Goal: Task Accomplishment & Management: Manage account settings

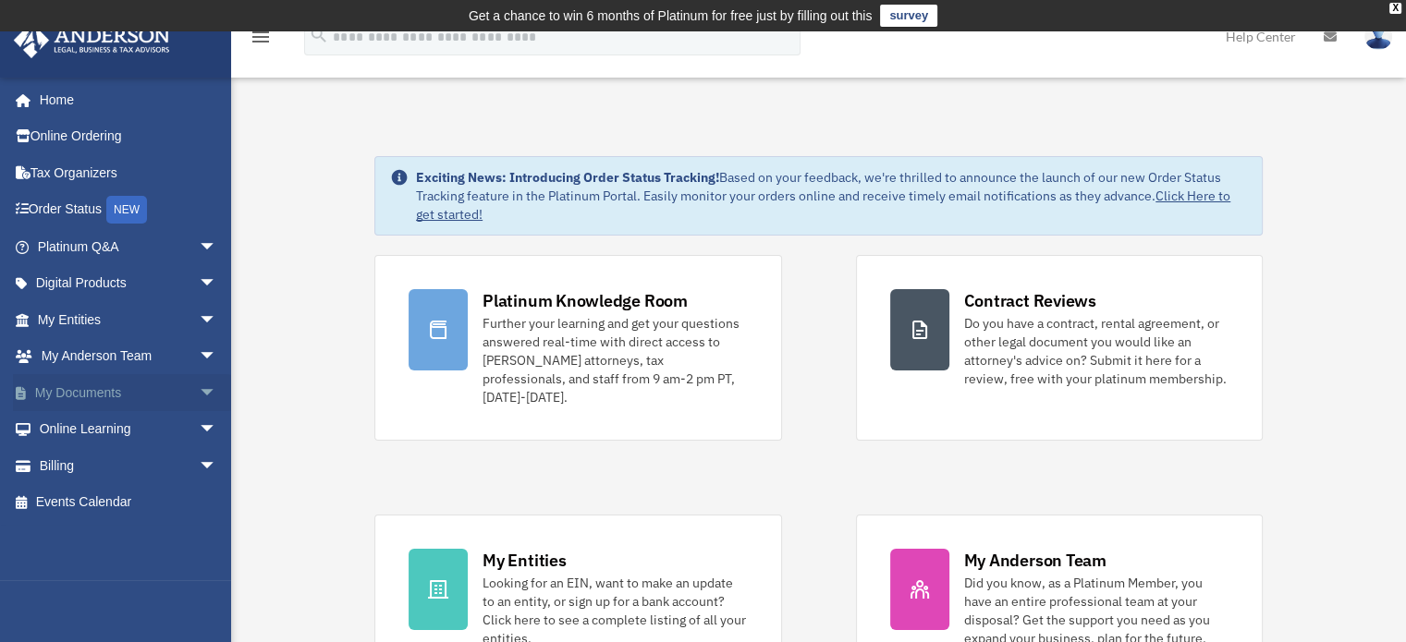
click at [79, 386] on link "My Documents arrow_drop_down" at bounding box center [129, 392] width 232 height 37
click at [199, 385] on span "arrow_drop_down" at bounding box center [217, 393] width 37 height 38
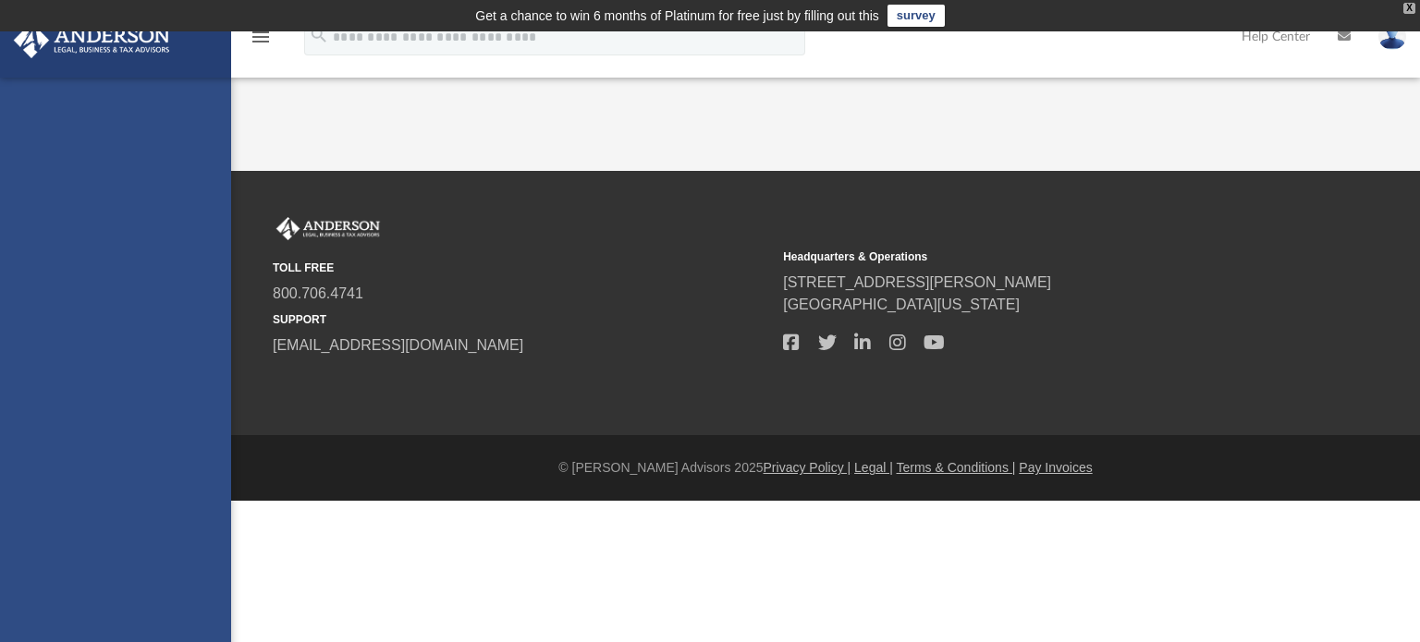
click at [1409, 6] on div "X" at bounding box center [1409, 8] width 12 height 11
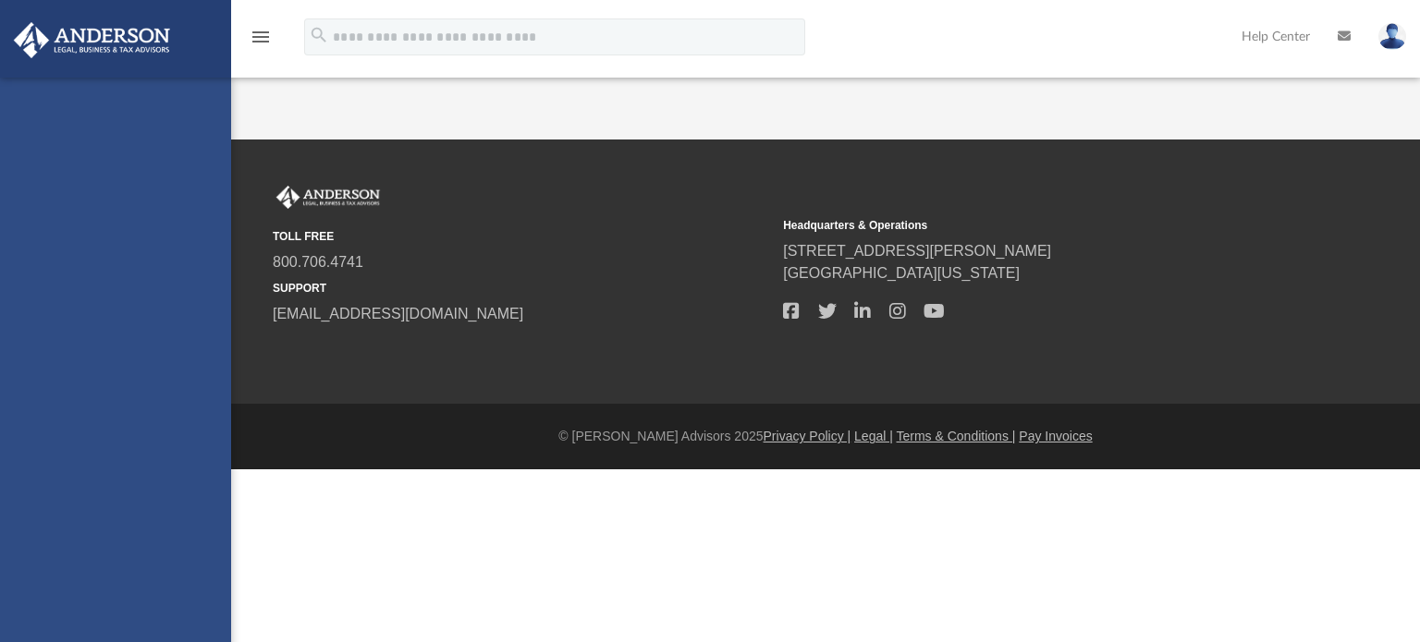
click at [120, 276] on div "philliplim@gmail.com Sign Out philliplim@gmail.com Home Online Ordering Tax Org…" at bounding box center [115, 399] width 231 height 642
click at [257, 37] on icon "menu" at bounding box center [261, 37] width 22 height 22
click at [85, 22] on img at bounding box center [91, 40] width 167 height 36
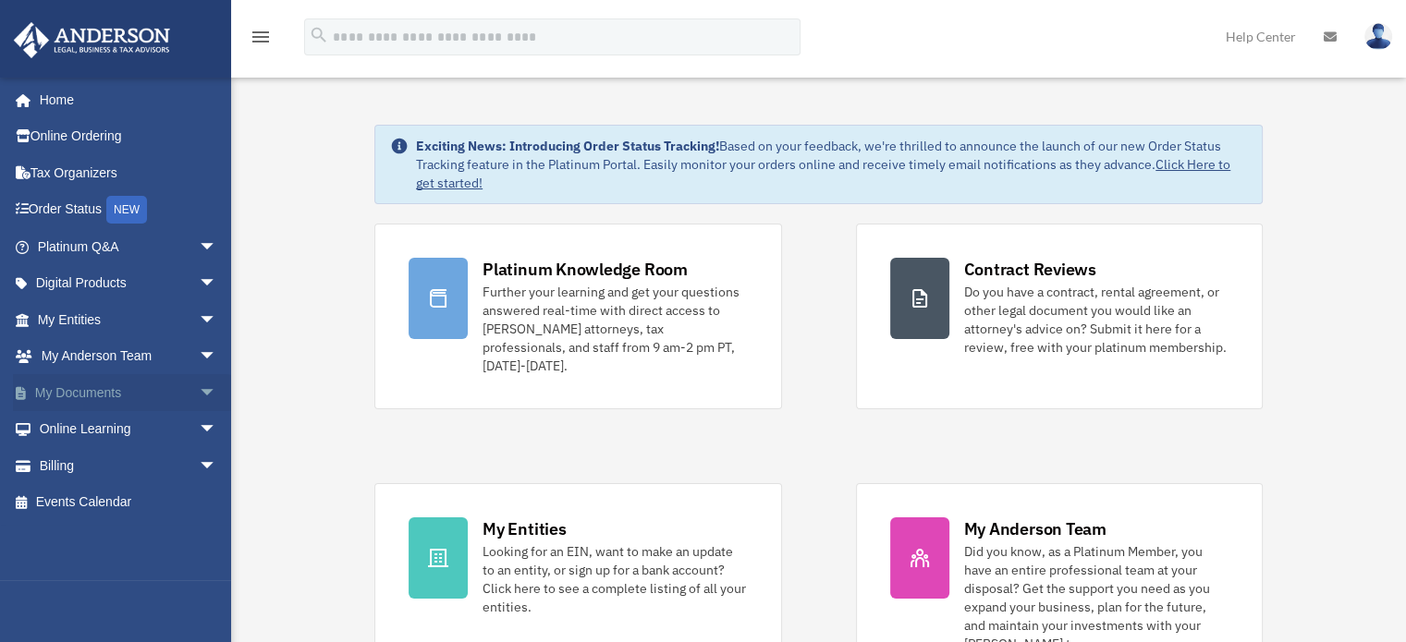
click at [199, 387] on span "arrow_drop_down" at bounding box center [217, 393] width 37 height 38
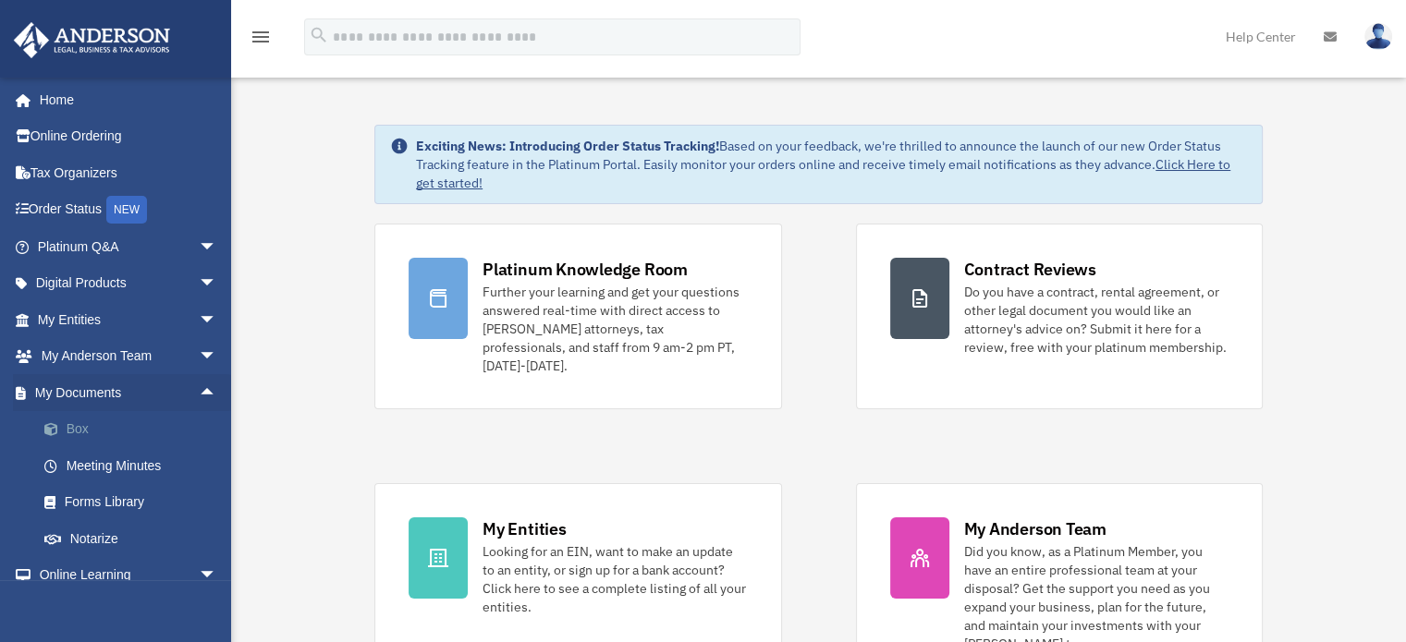
click at [71, 427] on link "Box" at bounding box center [135, 429] width 219 height 37
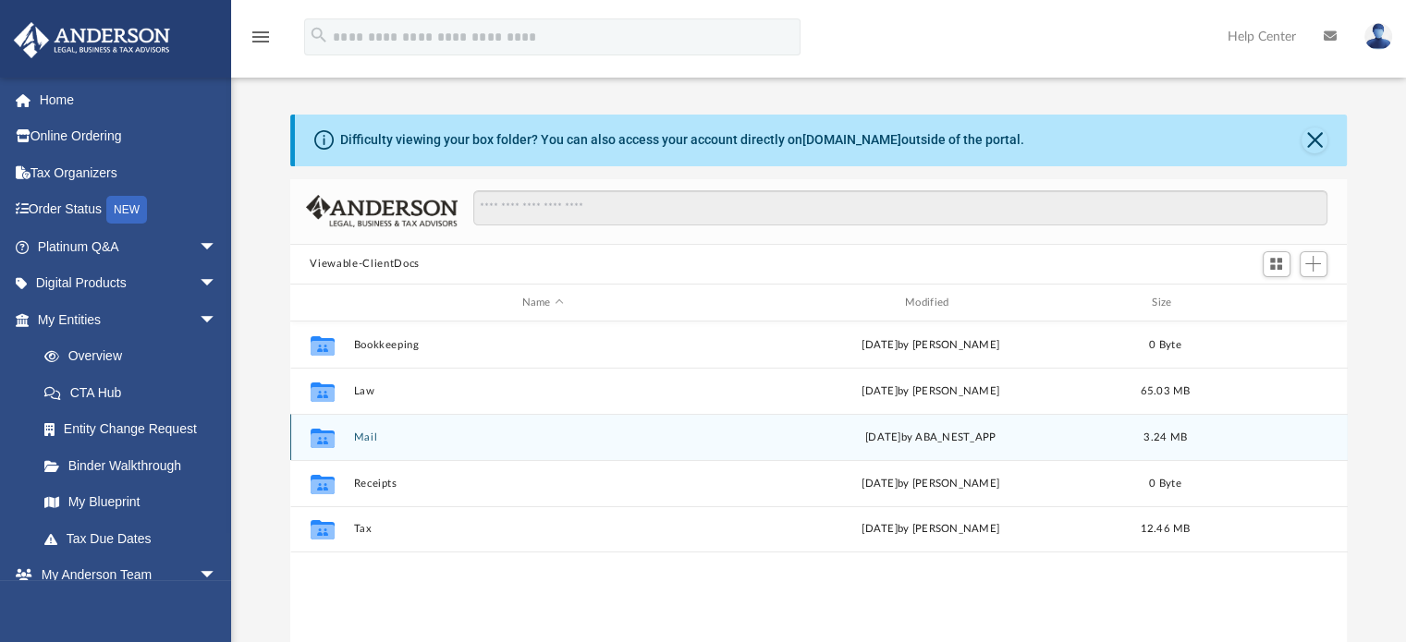
scroll to position [406, 1043]
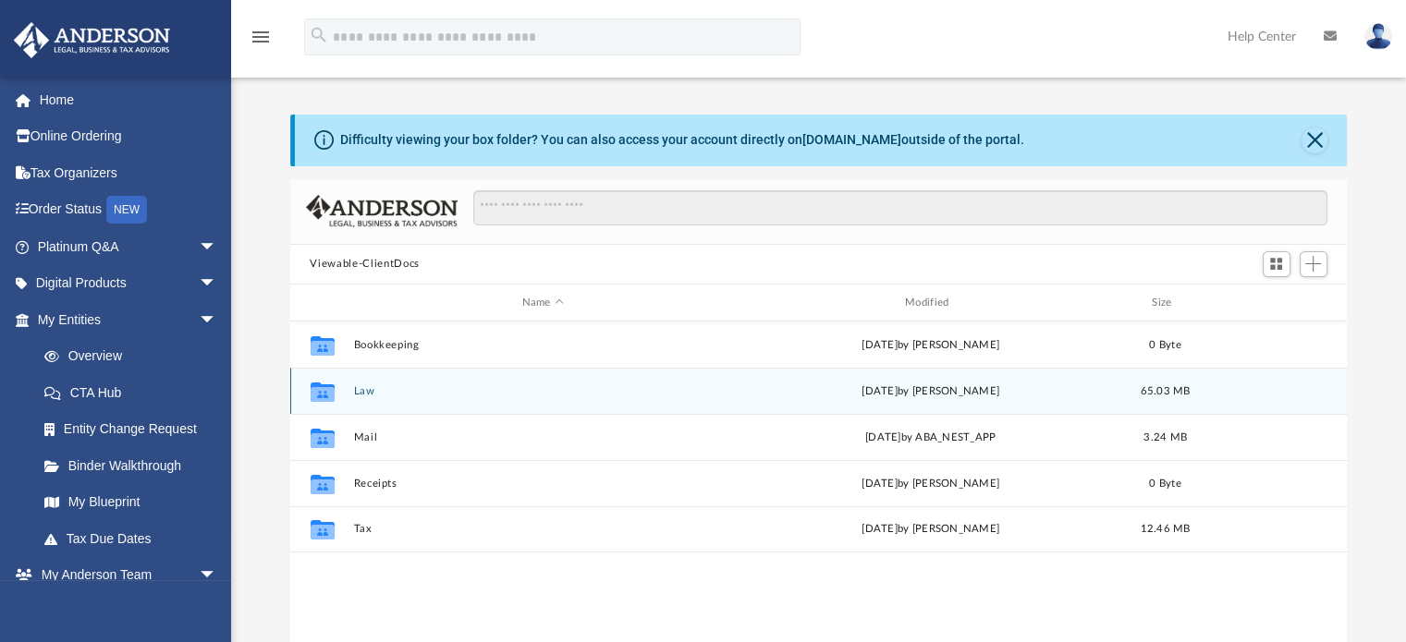
click at [364, 389] on button "Law" at bounding box center [542, 391] width 379 height 12
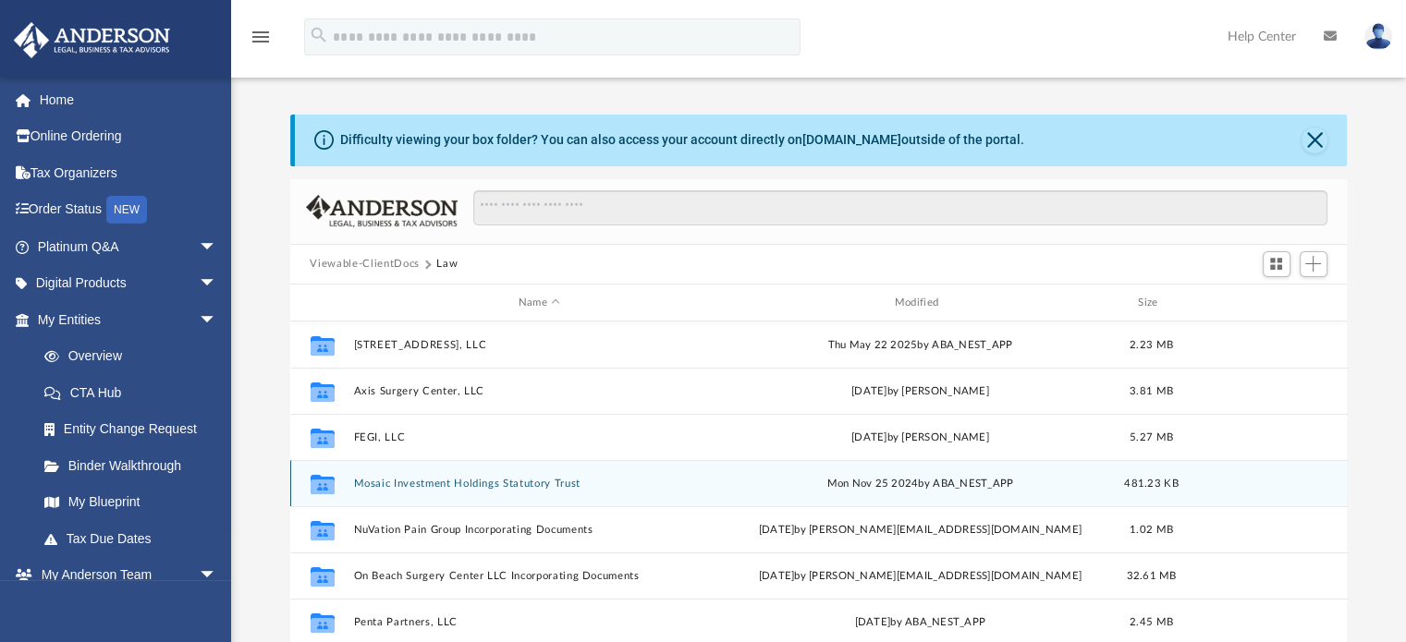
click at [407, 469] on div "Collaborated Folder Mosaic Investment Holdings Statutory Trust Mon Nov 25 2024 …" at bounding box center [818, 483] width 1057 height 46
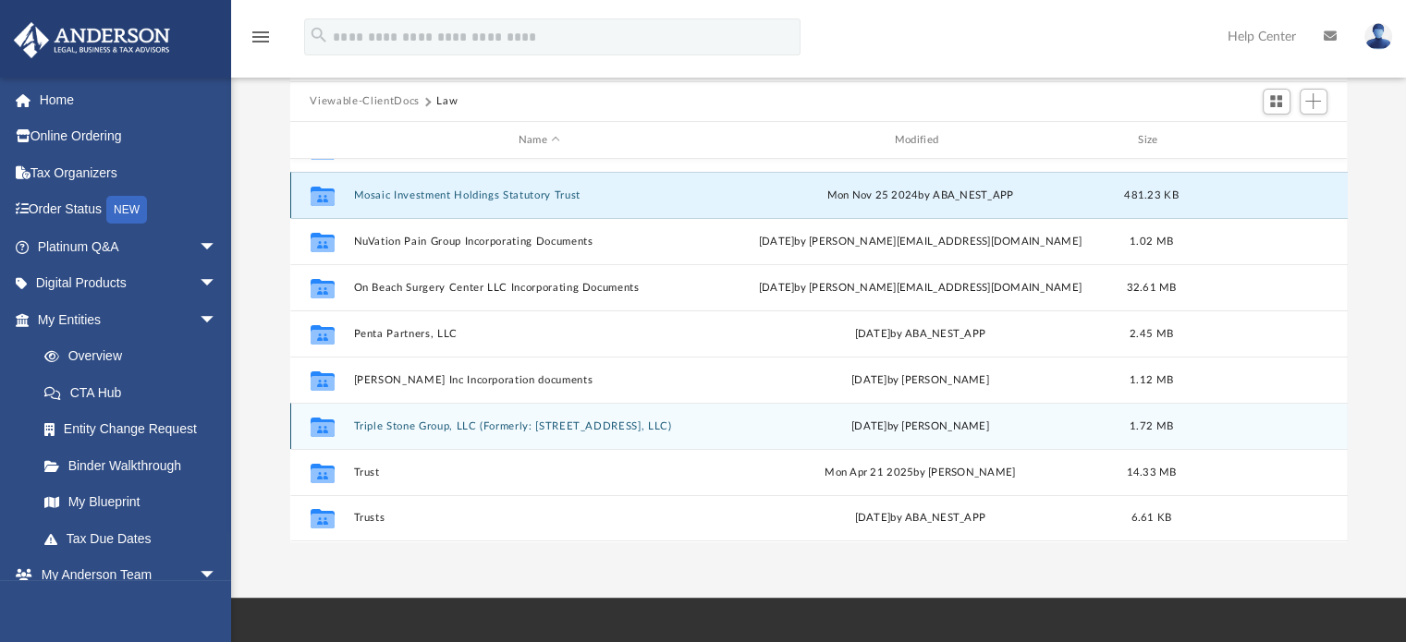
scroll to position [169, 0]
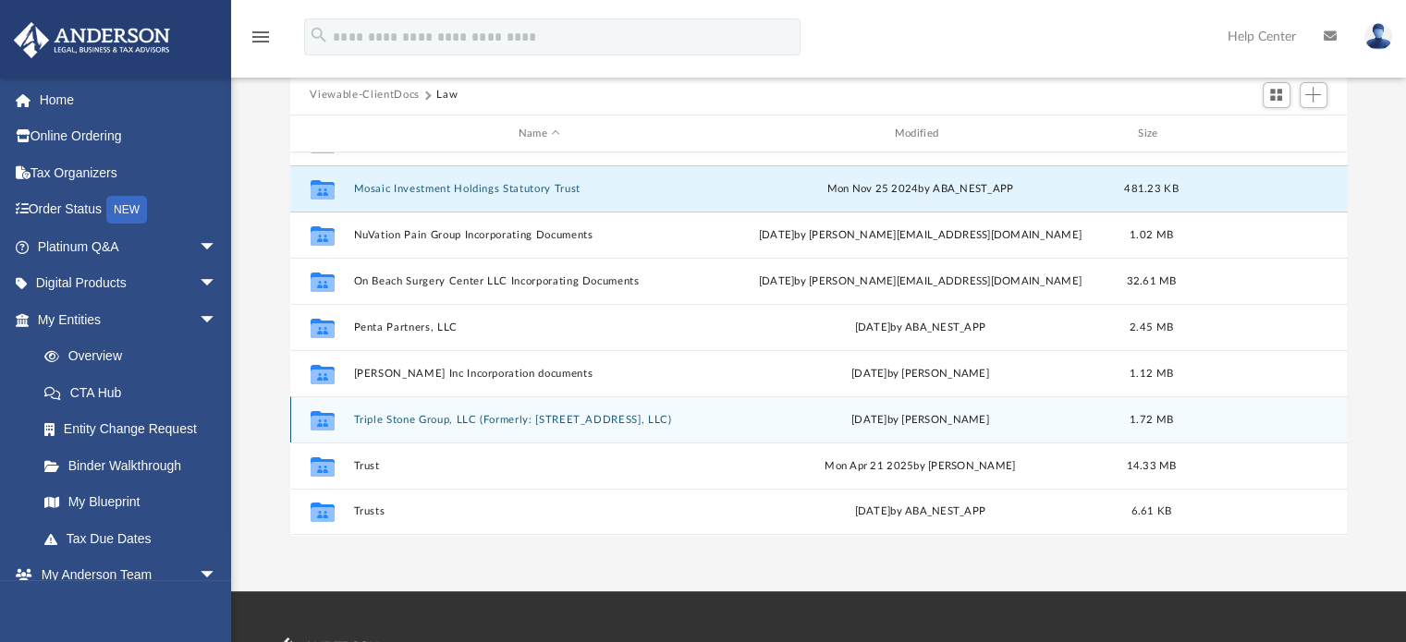
click at [422, 419] on button "Triple Stone Group, LLC (Formerly: 4137 West Ash Ave, LLC)" at bounding box center [539, 420] width 373 height 12
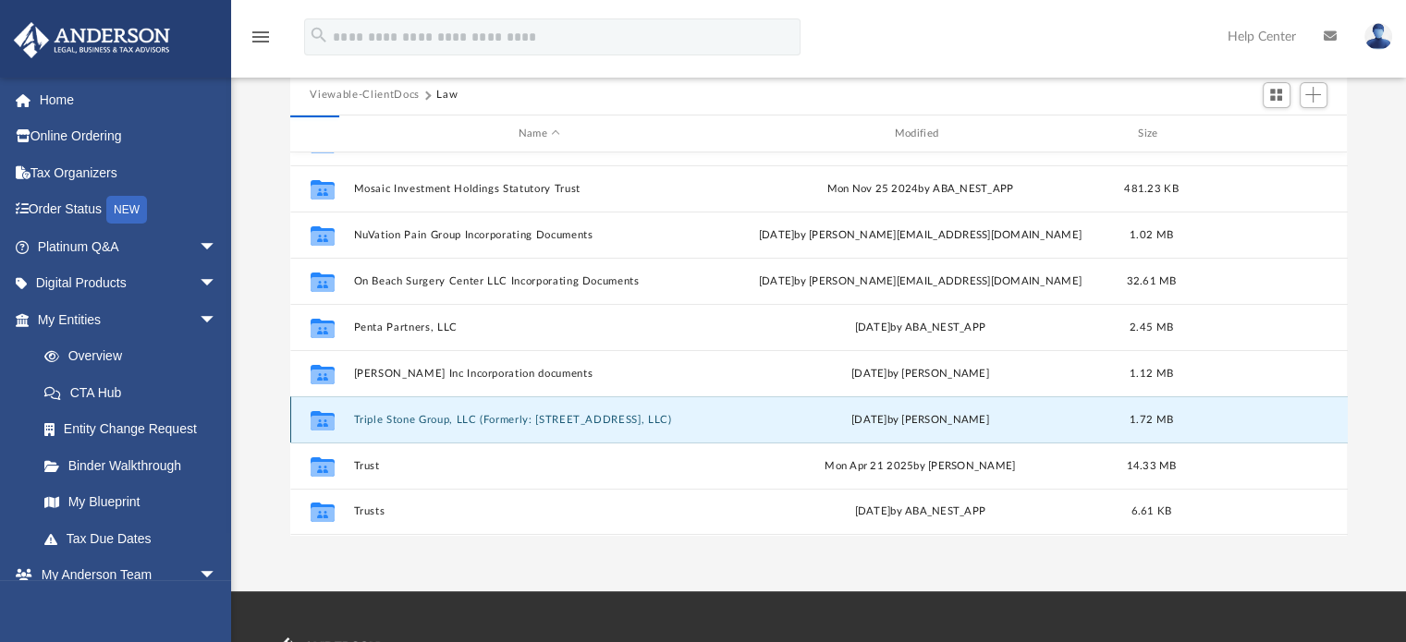
scroll to position [0, 0]
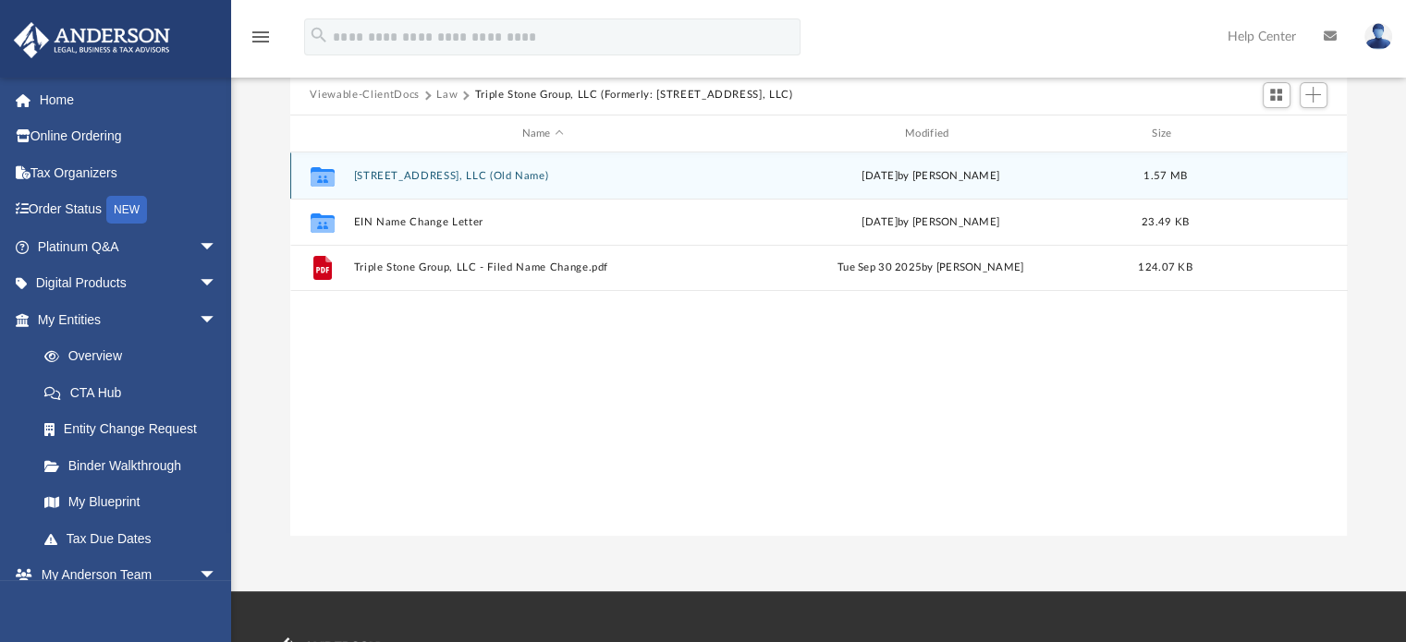
click at [429, 173] on button "4137 West Ash Ave, LLC (Old Name)" at bounding box center [542, 176] width 379 height 12
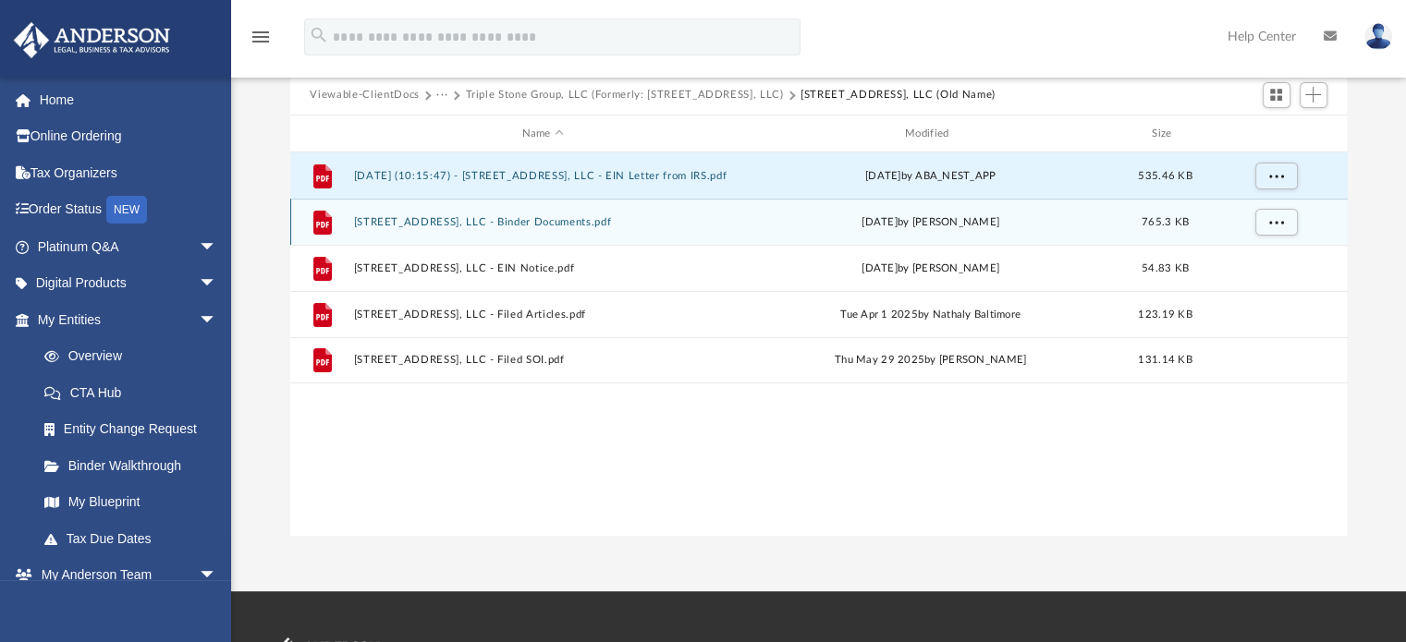
drag, startPoint x: 492, startPoint y: 169, endPoint x: 665, endPoint y: 208, distance: 177.2
click at [665, 208] on div "File 2025.04.07 (10:15:47) - 4137 West Ash Ave, LLC - EIN Letter from IRS.pdf M…" at bounding box center [818, 268] width 1057 height 231
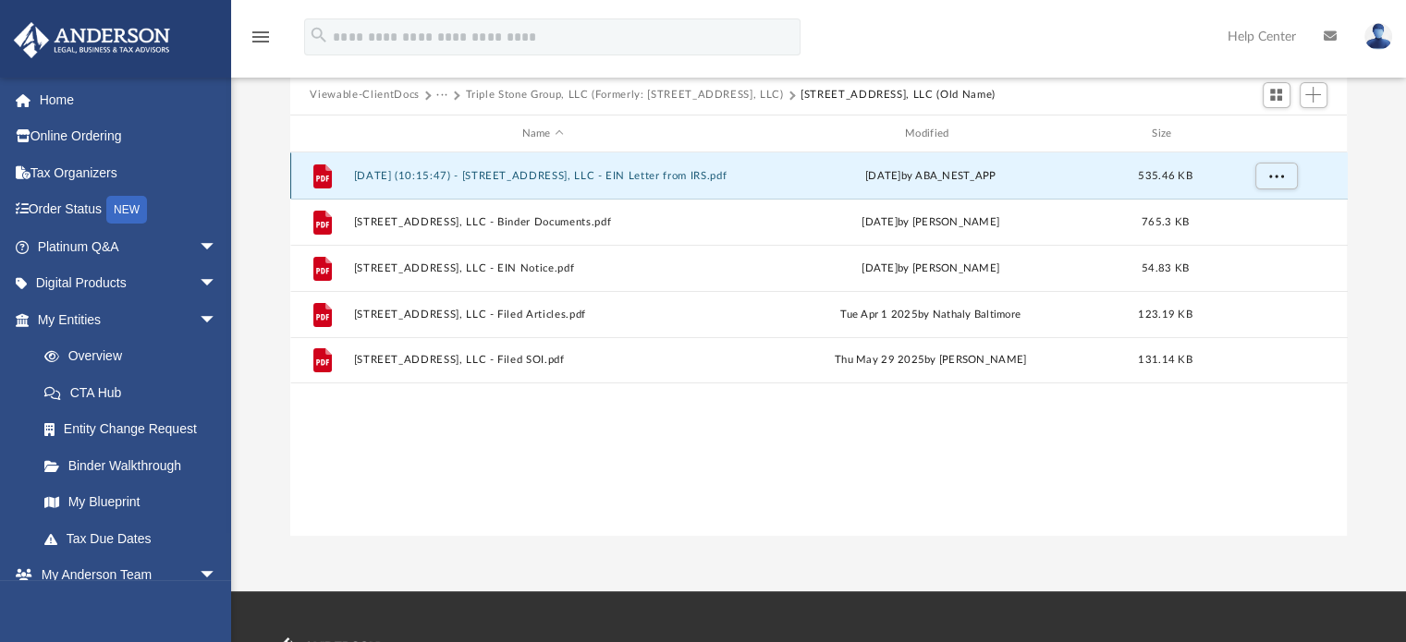
click at [559, 175] on button "2025.04.07 (10:15:47) - 4137 West Ash Ave, LLC - EIN Letter from IRS.pdf" at bounding box center [542, 176] width 379 height 12
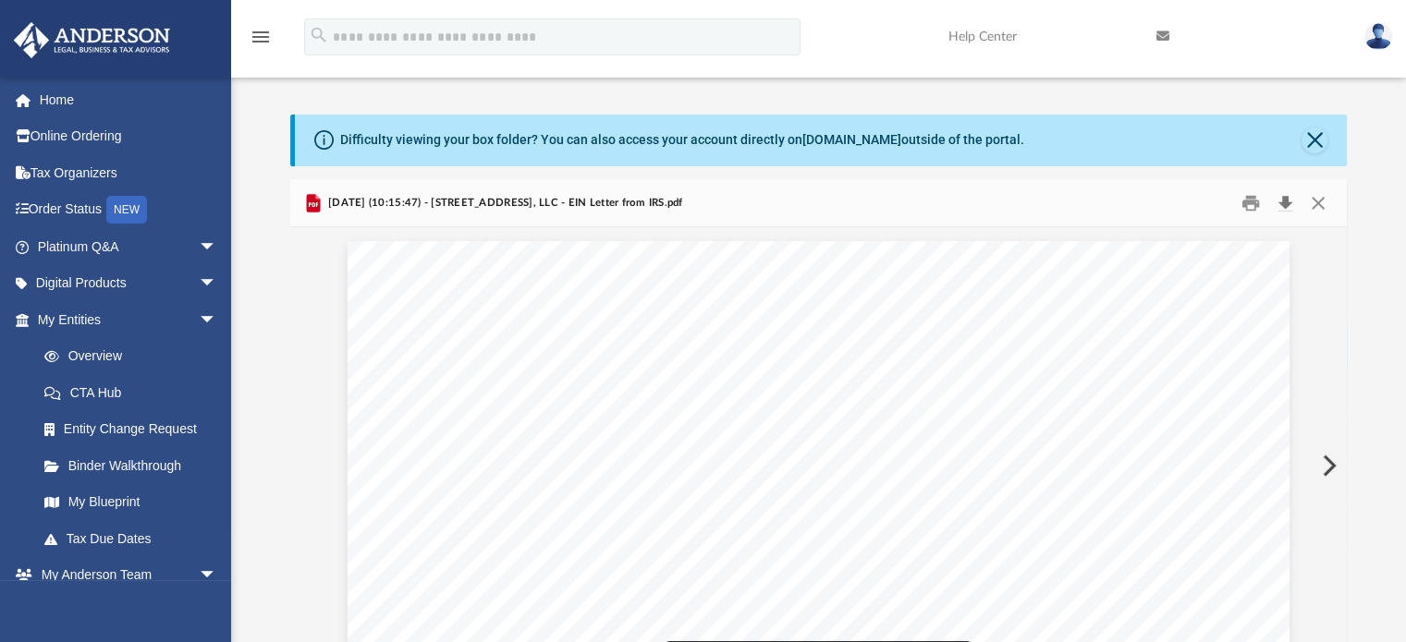
click at [1283, 202] on button "Download" at bounding box center [1285, 203] width 33 height 29
click at [1320, 204] on button "Close" at bounding box center [1317, 203] width 33 height 29
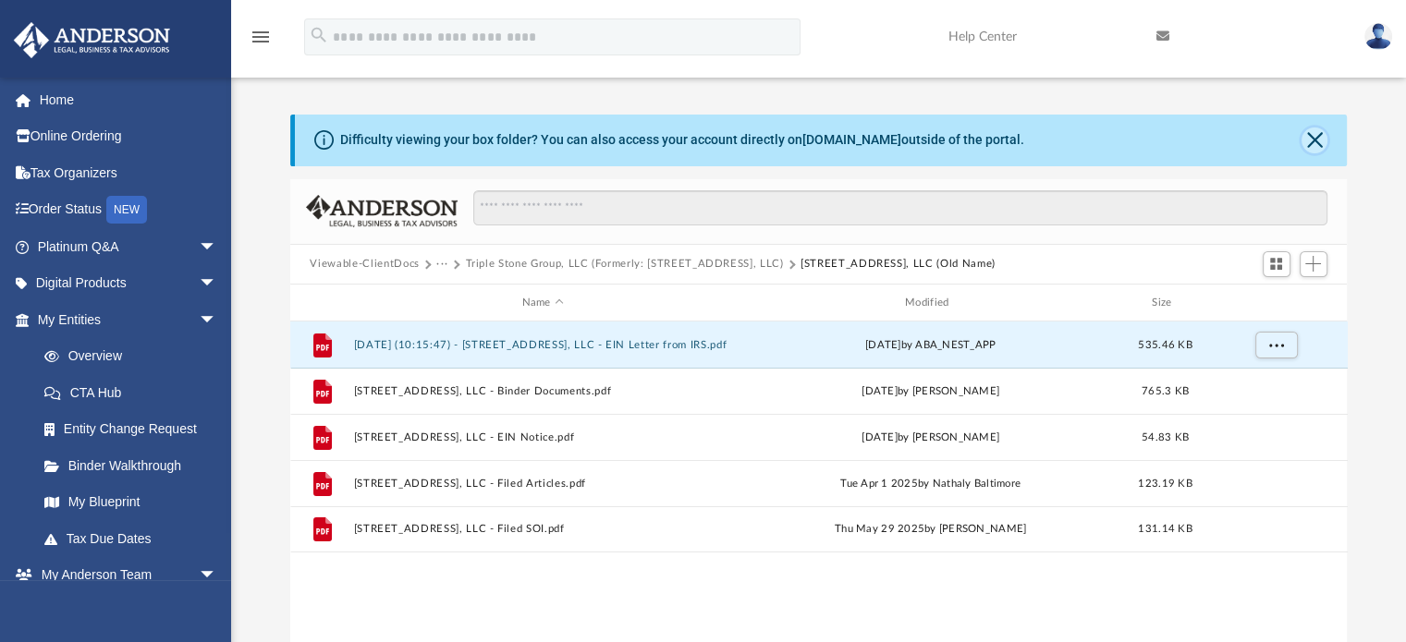
click at [1313, 134] on button "Close" at bounding box center [1314, 141] width 26 height 26
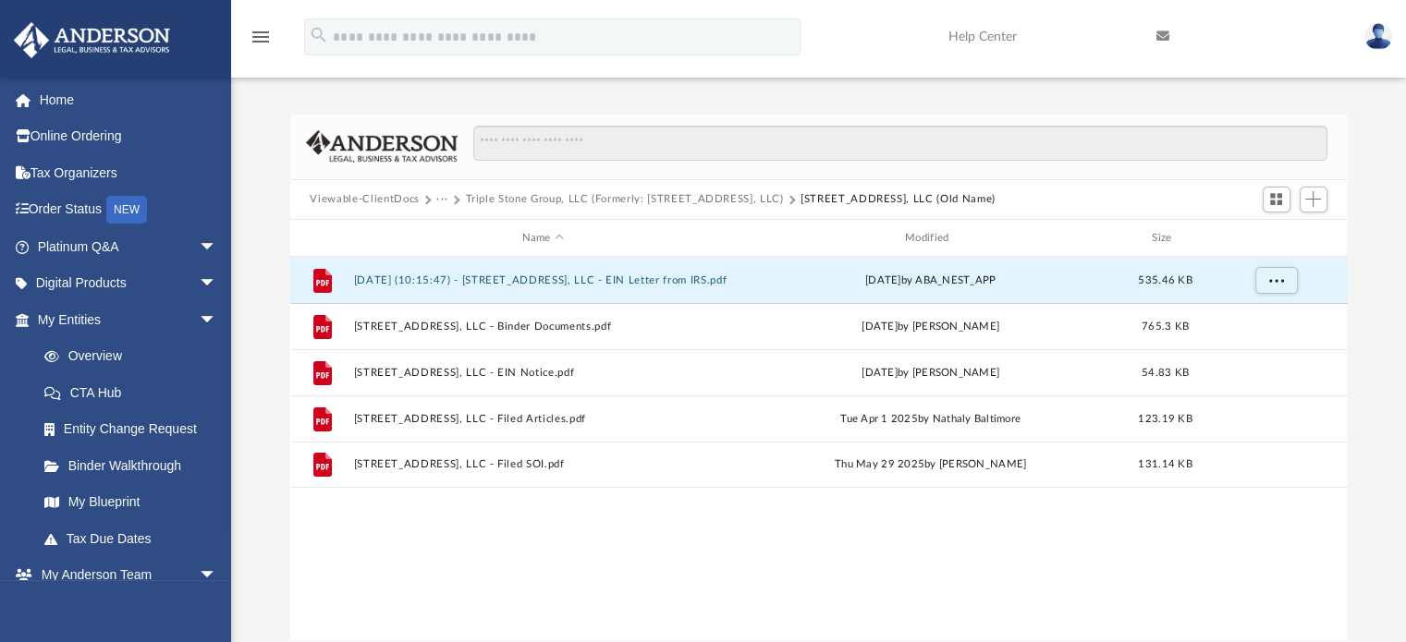
click at [723, 194] on button "Triple Stone Group, LLC (Formerly: 4137 West Ash Ave, LLC)" at bounding box center [624, 199] width 318 height 17
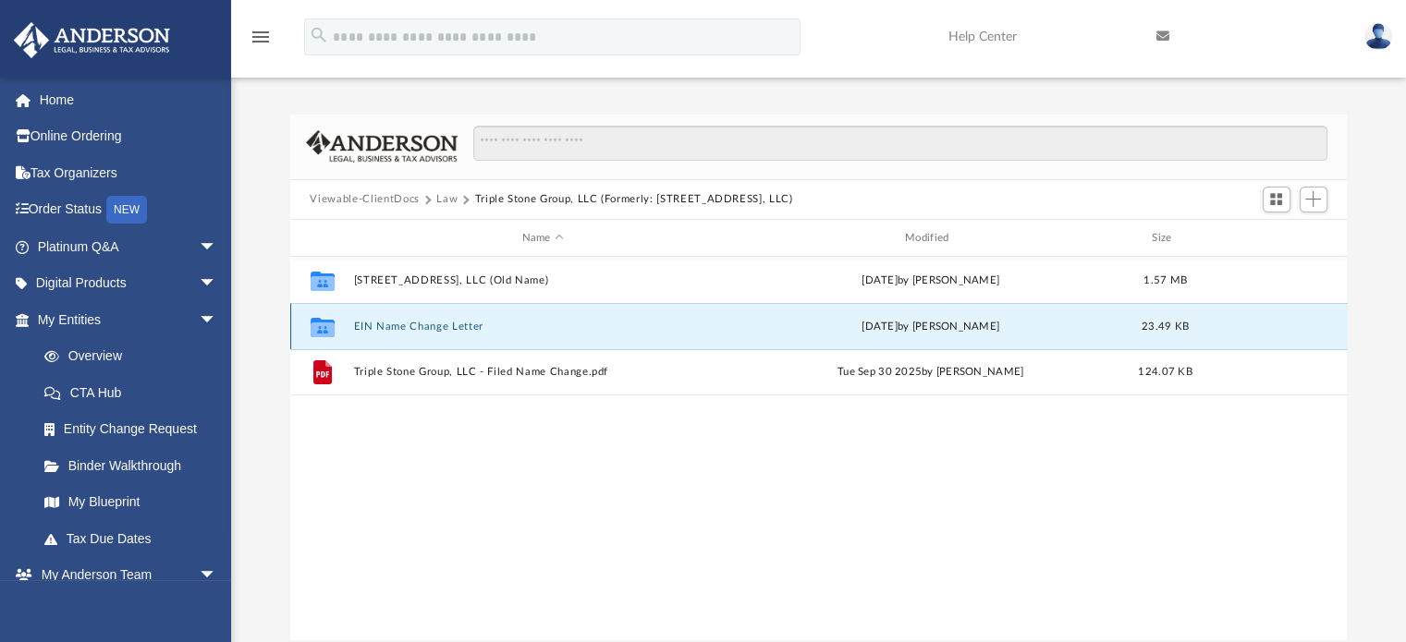
click at [393, 327] on button "EIN Name Change Letter" at bounding box center [542, 327] width 379 height 12
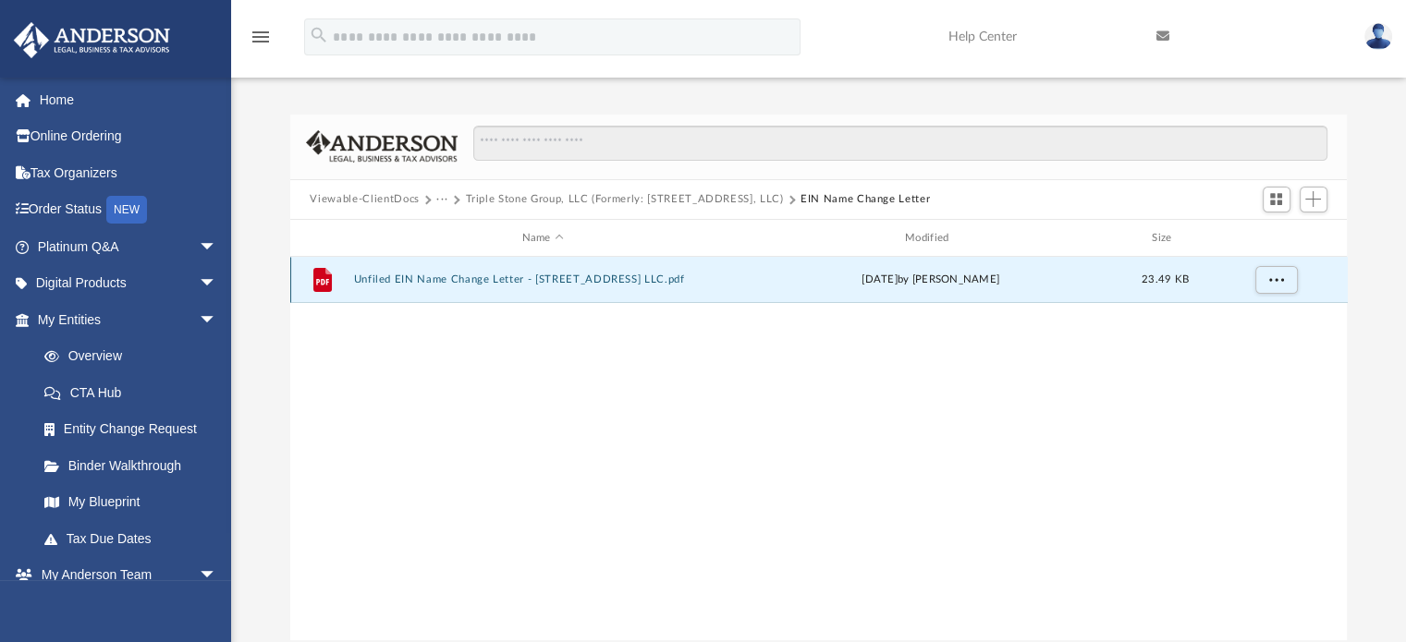
click at [407, 285] on button "Unfiled EIN Name Change Letter - 4137 West Ash Ave LLC.pdf" at bounding box center [542, 281] width 379 height 12
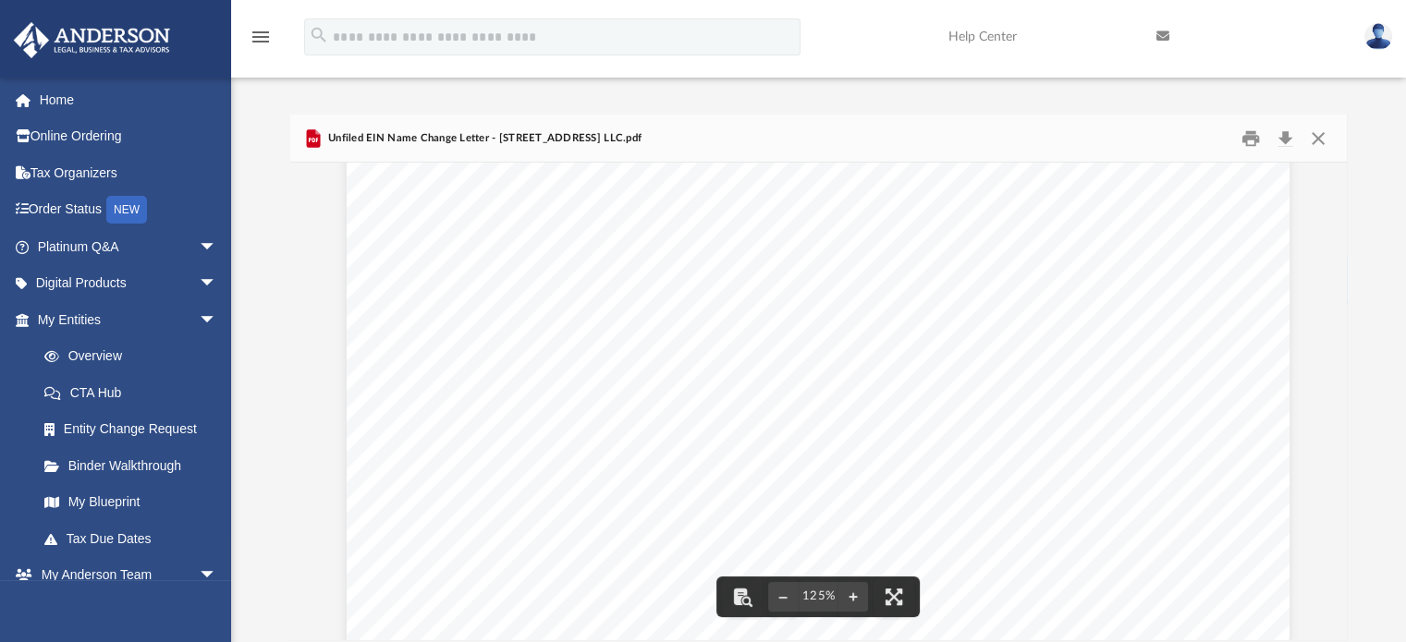
scroll to position [147, 0]
click at [1279, 145] on button "Download" at bounding box center [1285, 138] width 33 height 29
click at [959, 128] on div "Unfiled EIN Name Change Letter - 4137 West Ash Ave LLC.pdf" at bounding box center [818, 139] width 1057 height 49
click at [1320, 136] on button "Close" at bounding box center [1317, 138] width 33 height 29
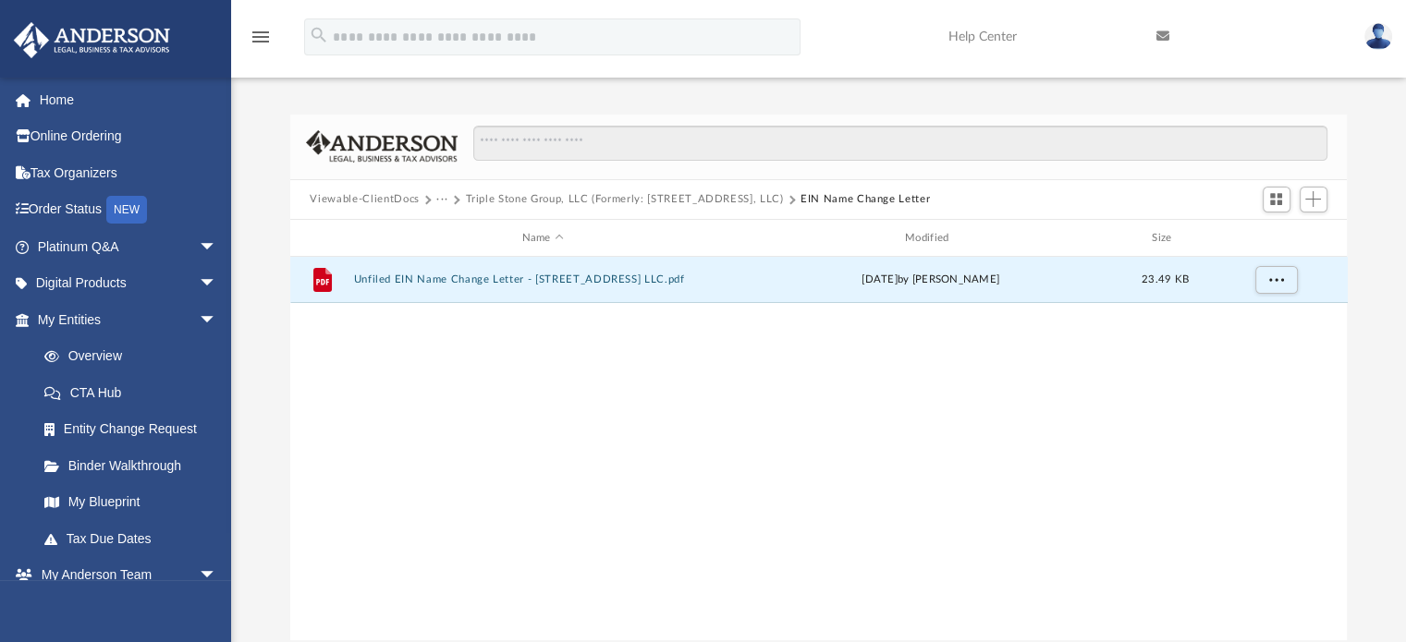
click at [684, 199] on button "Triple Stone Group, LLC (Formerly: 4137 West Ash Ave, LLC)" at bounding box center [624, 199] width 318 height 17
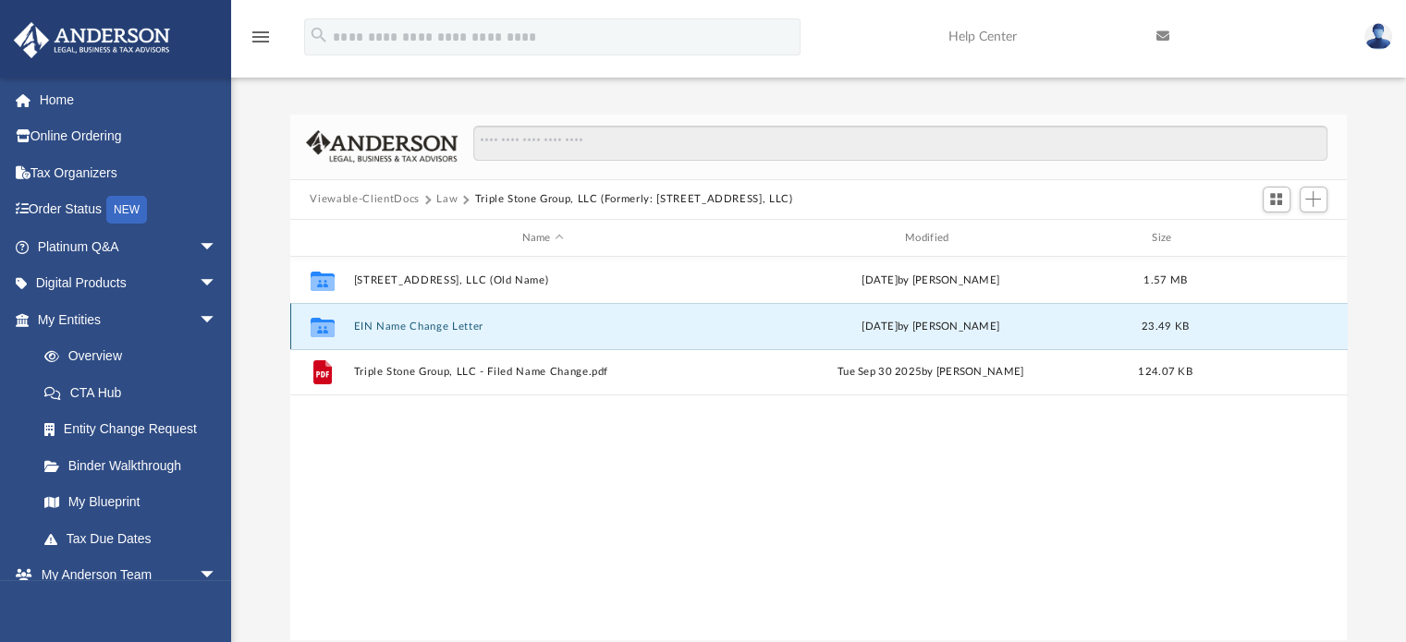
click at [418, 325] on button "EIN Name Change Letter" at bounding box center [542, 327] width 379 height 12
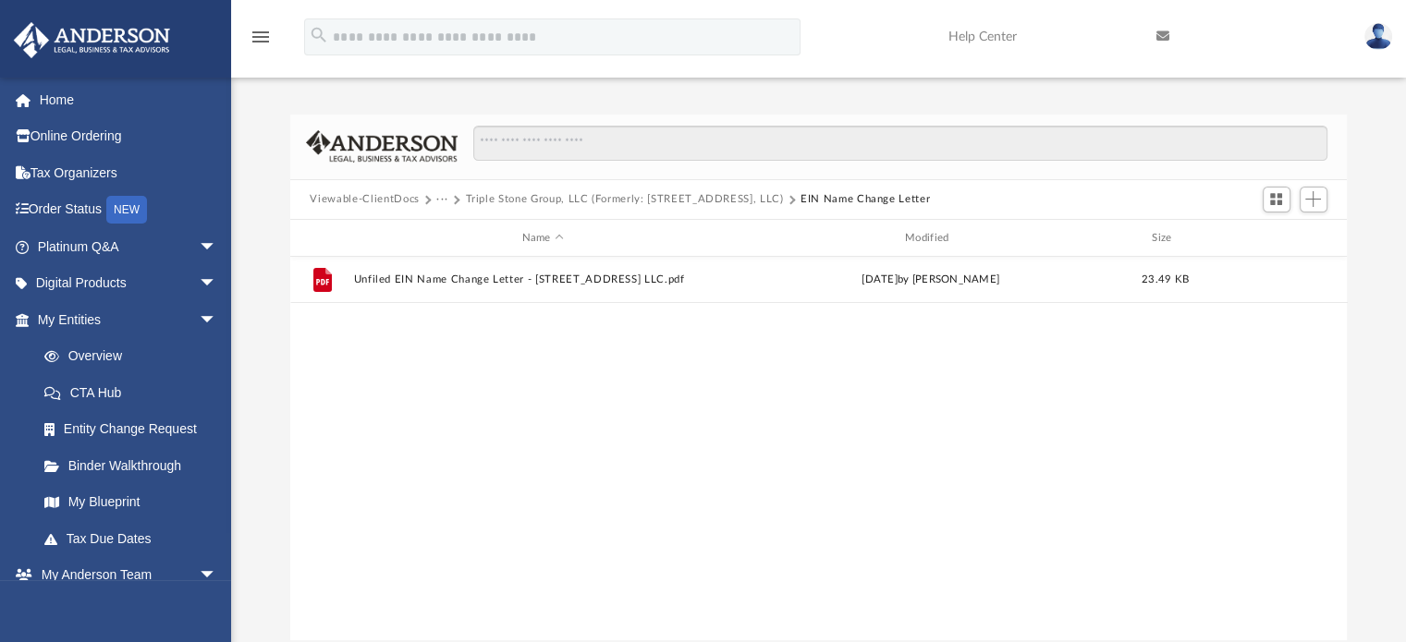
click at [704, 191] on button "Triple Stone Group, LLC (Formerly: 4137 West Ash Ave, LLC)" at bounding box center [624, 199] width 318 height 17
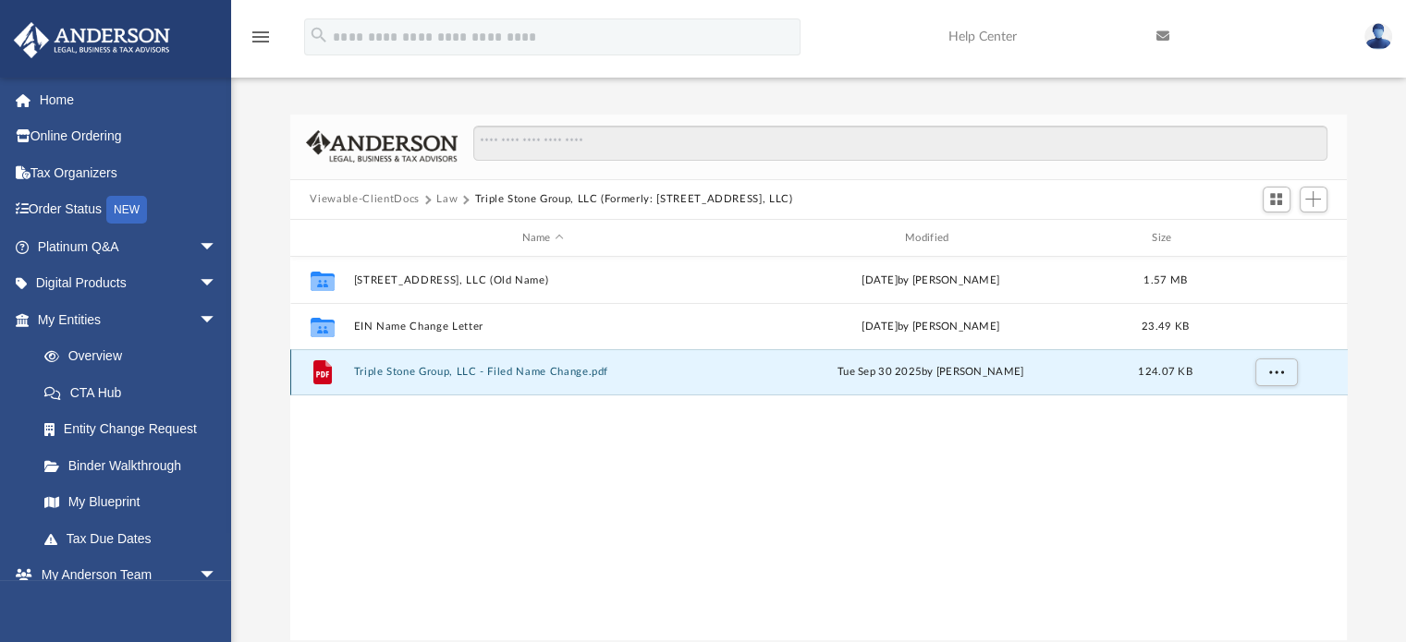
click at [494, 369] on button "Triple Stone Group, LLC - Filed Name Change.pdf" at bounding box center [542, 373] width 379 height 12
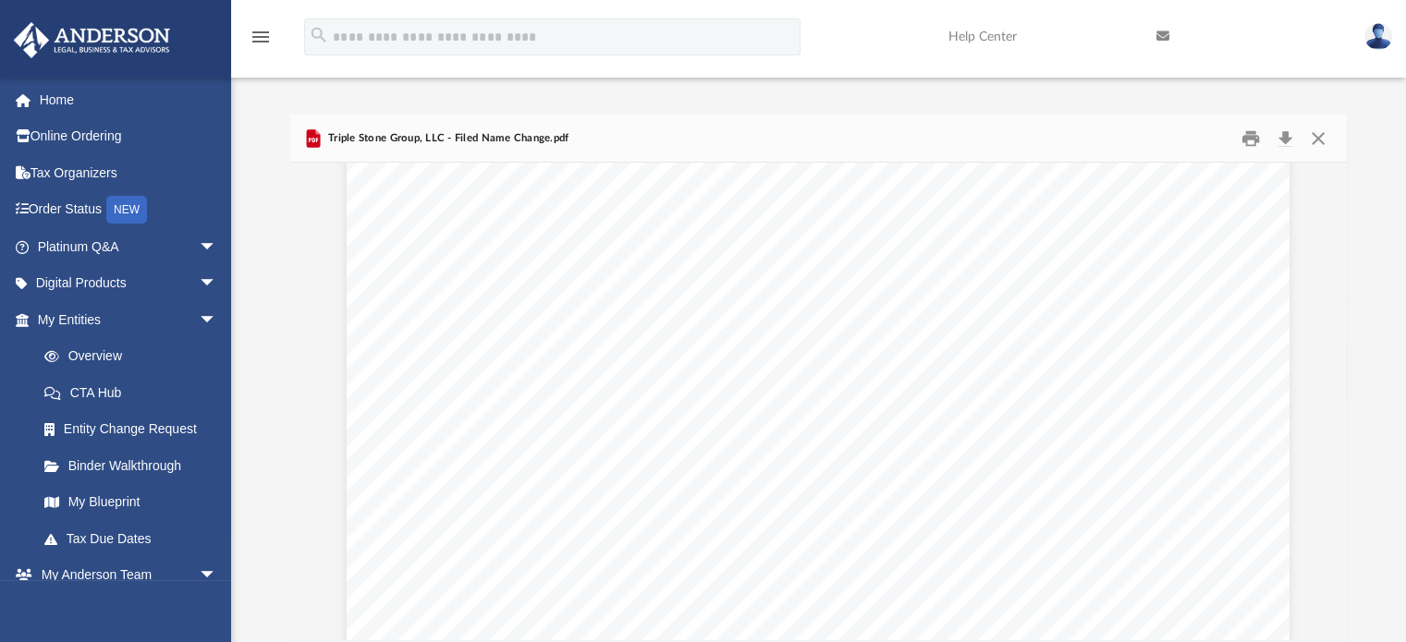
scroll to position [50, 0]
click at [607, 301] on span "1500 11th Street" at bounding box center [608, 296] width 128 height 13
click at [1320, 132] on button "Close" at bounding box center [1317, 138] width 33 height 29
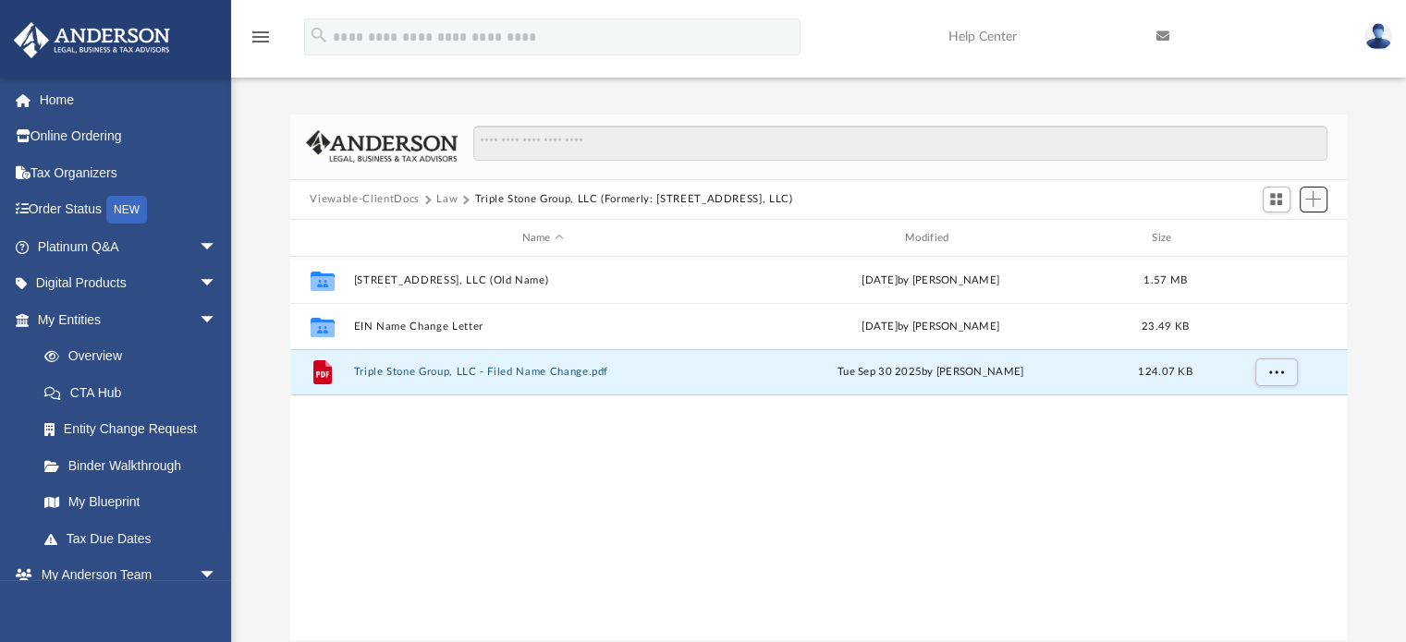
click at [1304, 194] on button "Add" at bounding box center [1314, 200] width 28 height 26
click at [1278, 234] on li "Upload" at bounding box center [1286, 235] width 59 height 19
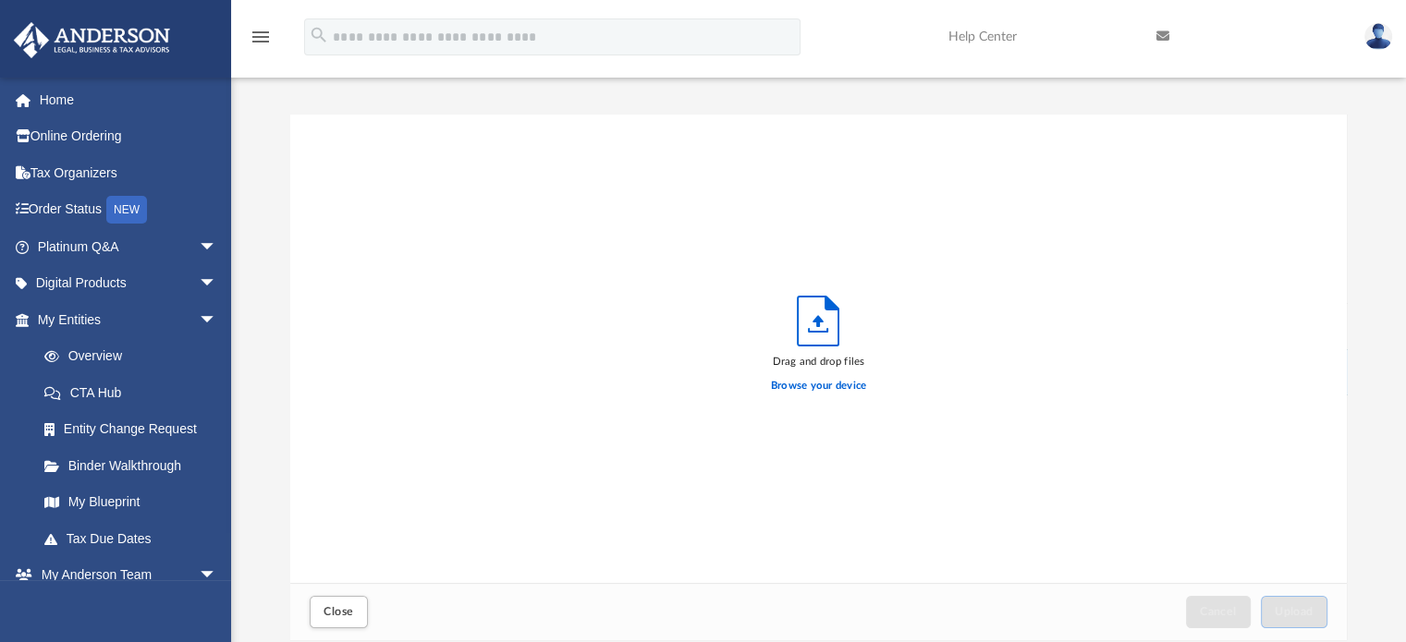
scroll to position [455, 1043]
click at [799, 385] on label "Browse your device" at bounding box center [819, 386] width 96 height 17
click at [0, 0] on input "Browse your device" at bounding box center [0, 0] width 0 height 0
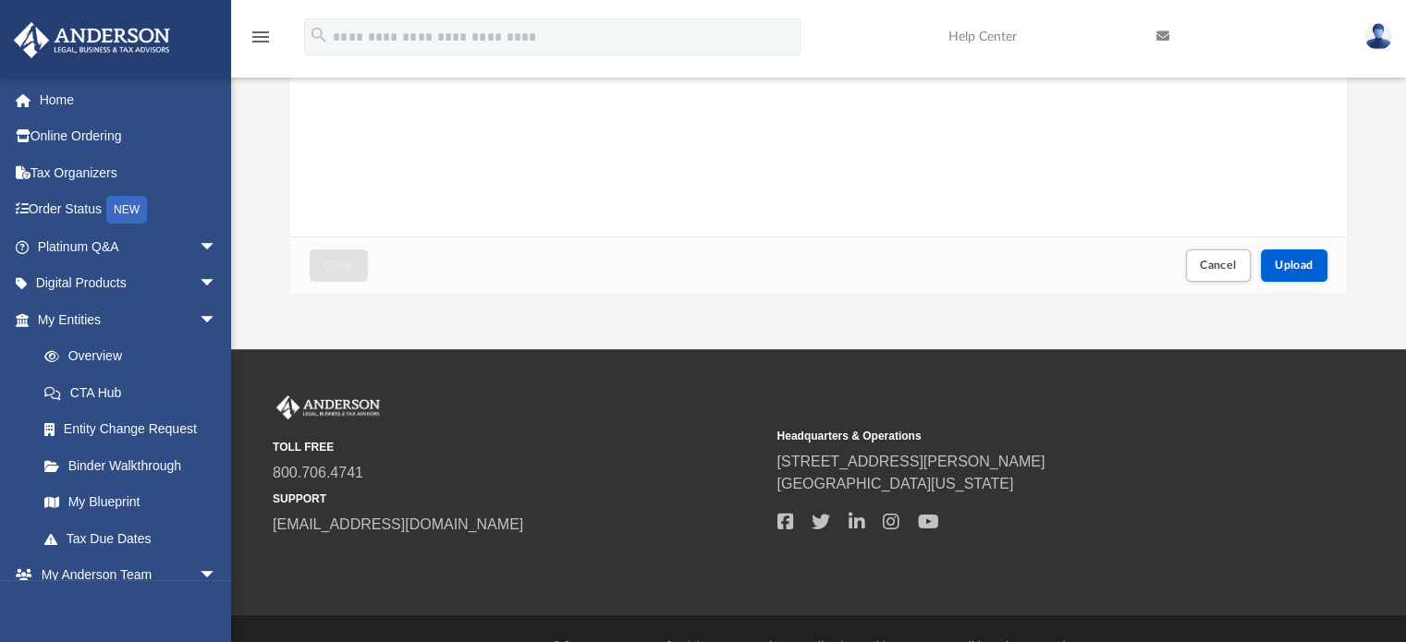
scroll to position [348, 0]
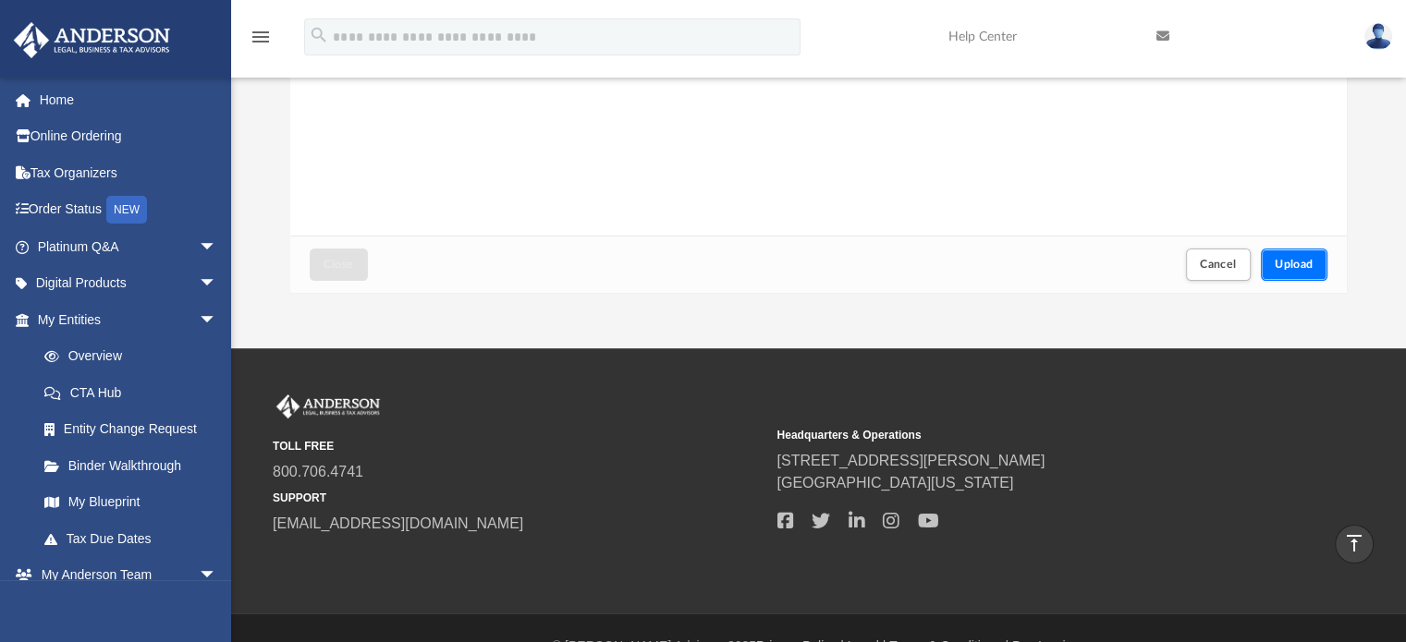
click at [1287, 261] on span "Upload" at bounding box center [1294, 264] width 39 height 11
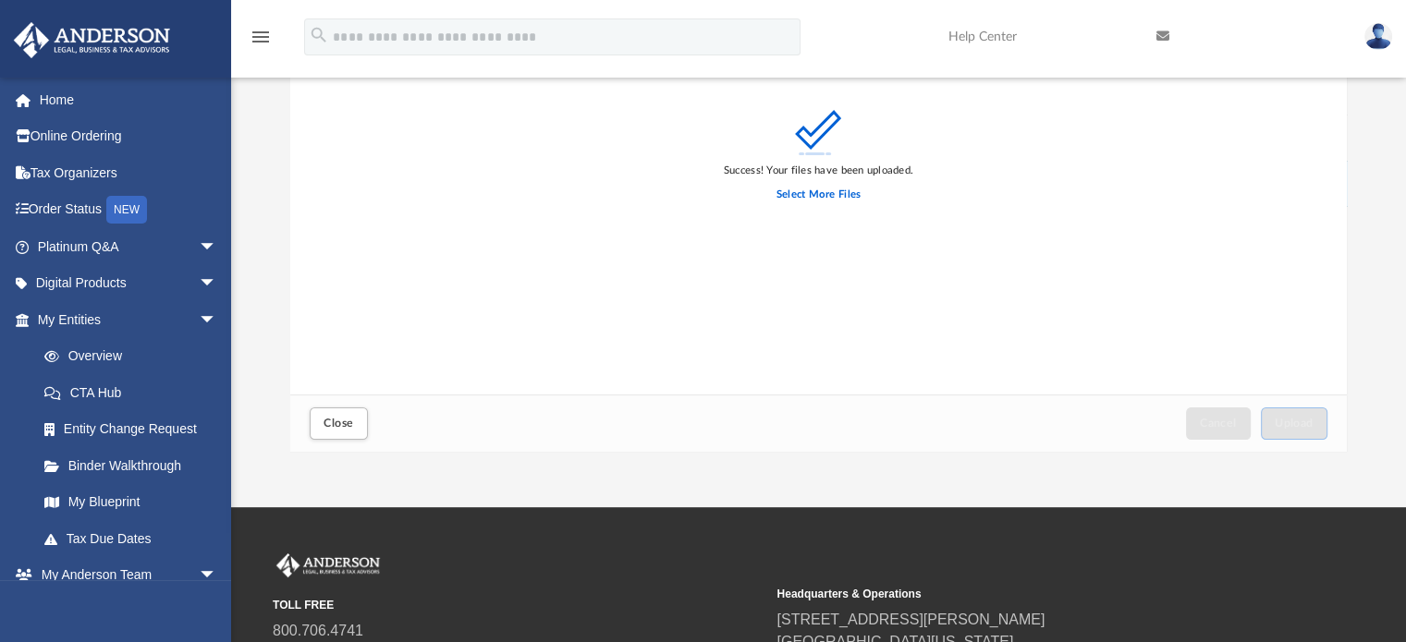
scroll to position [185, 0]
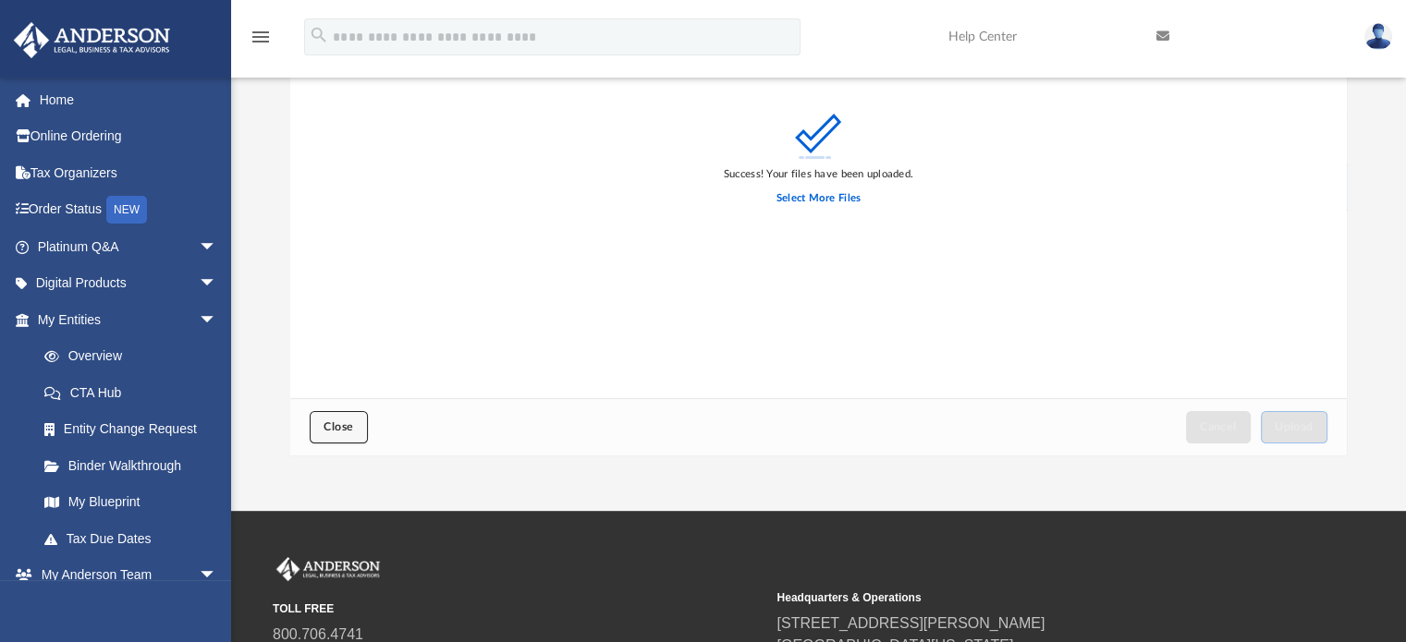
click at [336, 428] on span "Close" at bounding box center [339, 427] width 30 height 11
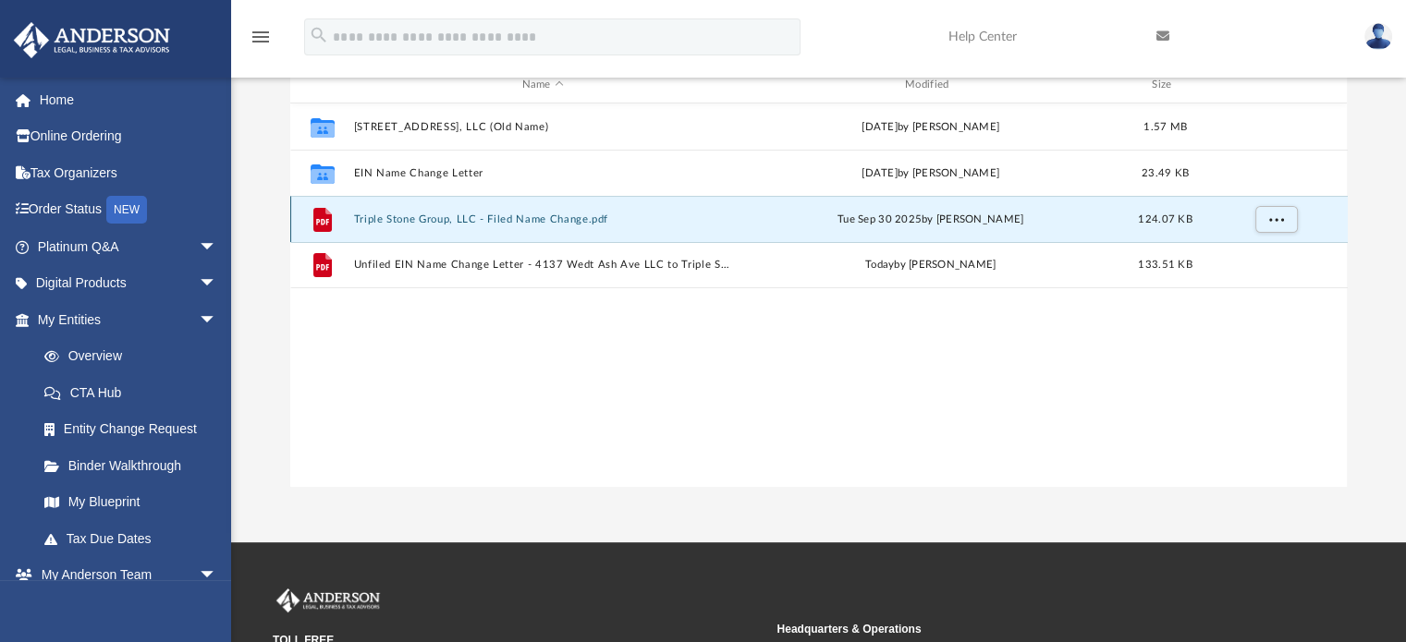
scroll to position [152, 0]
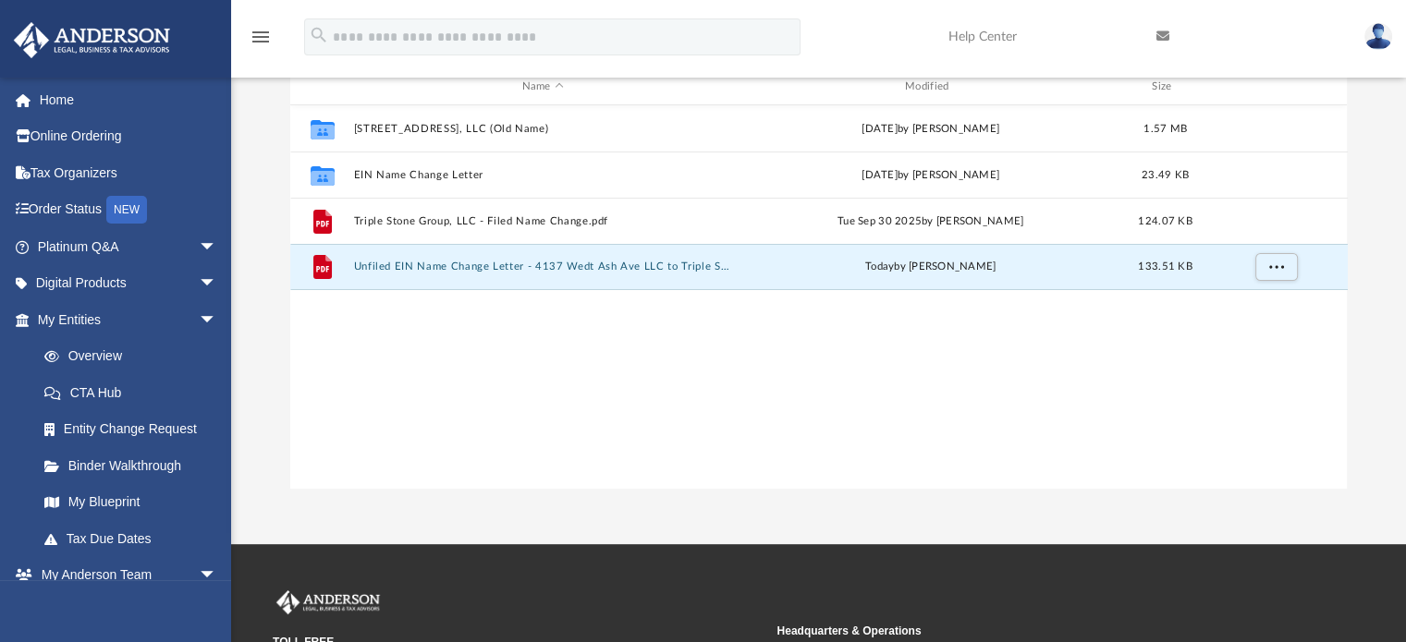
drag, startPoint x: 409, startPoint y: 269, endPoint x: 357, endPoint y: 303, distance: 62.8
click at [357, 303] on div "Collaborated Folder 4137 West Ash Ave, LLC (Old Name) Thu Sep 25 2025 by Kathle…" at bounding box center [818, 296] width 1057 height 383
